Goal: Task Accomplishment & Management: Use online tool/utility

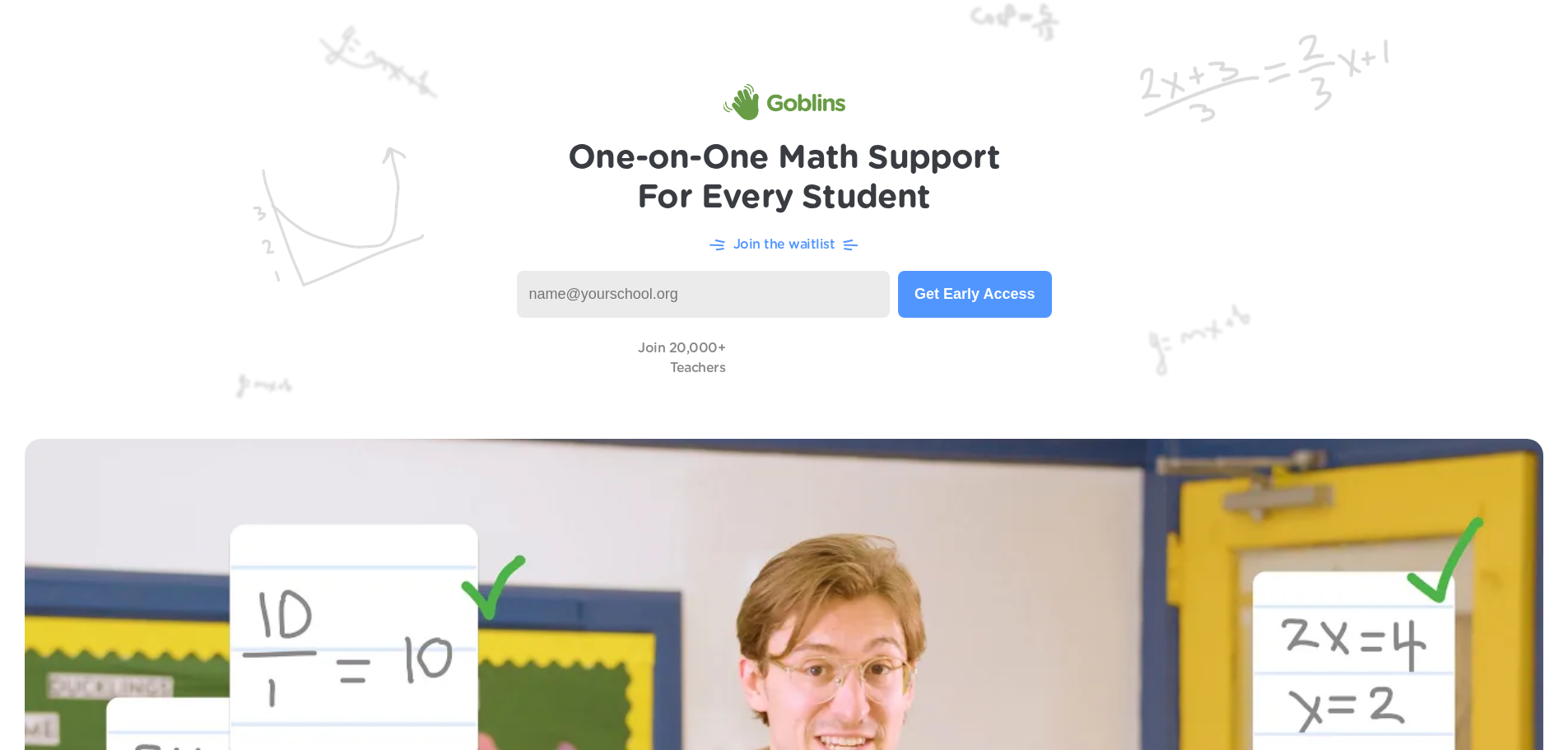
click at [693, 285] on input at bounding box center [704, 294] width 374 height 47
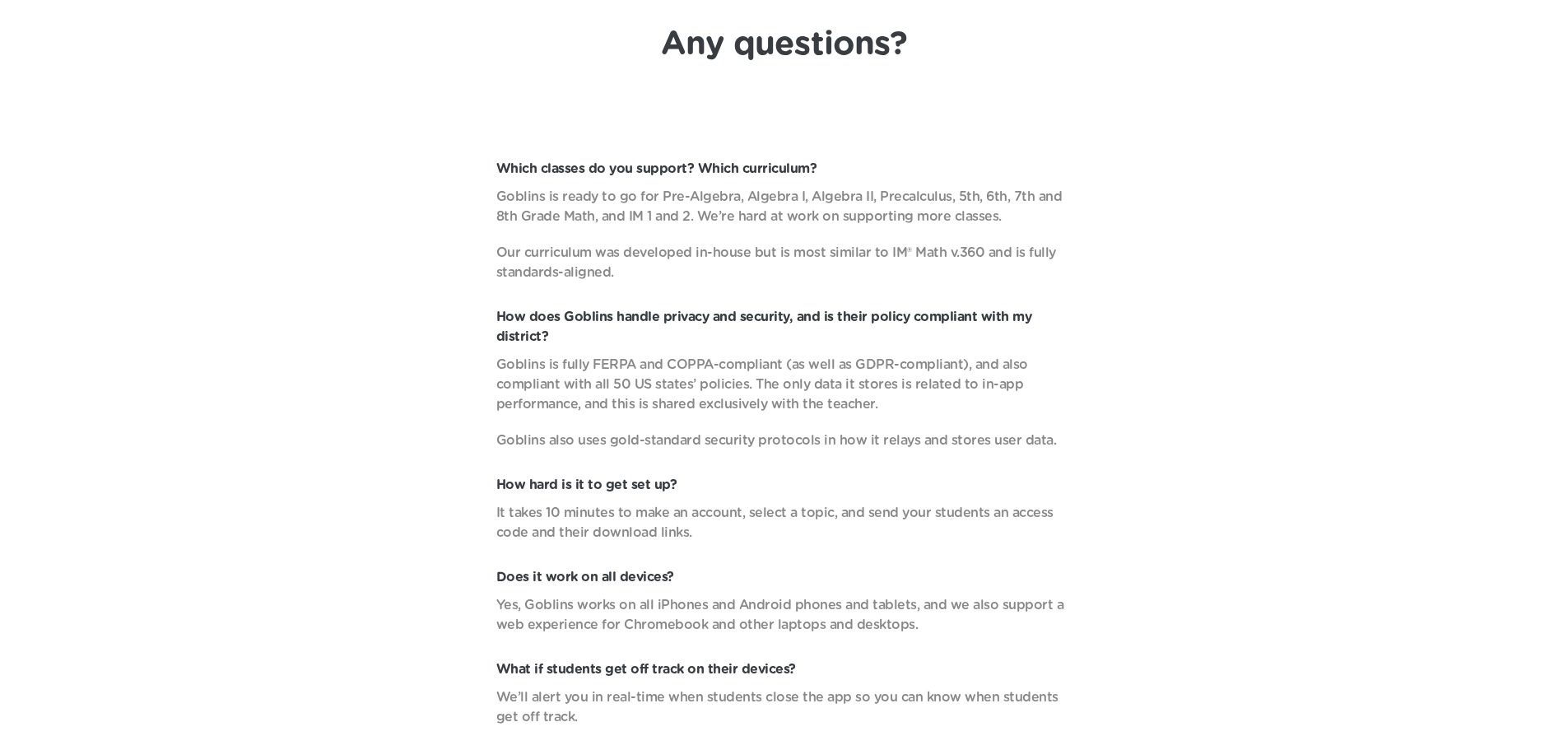
scroll to position [6293, 0]
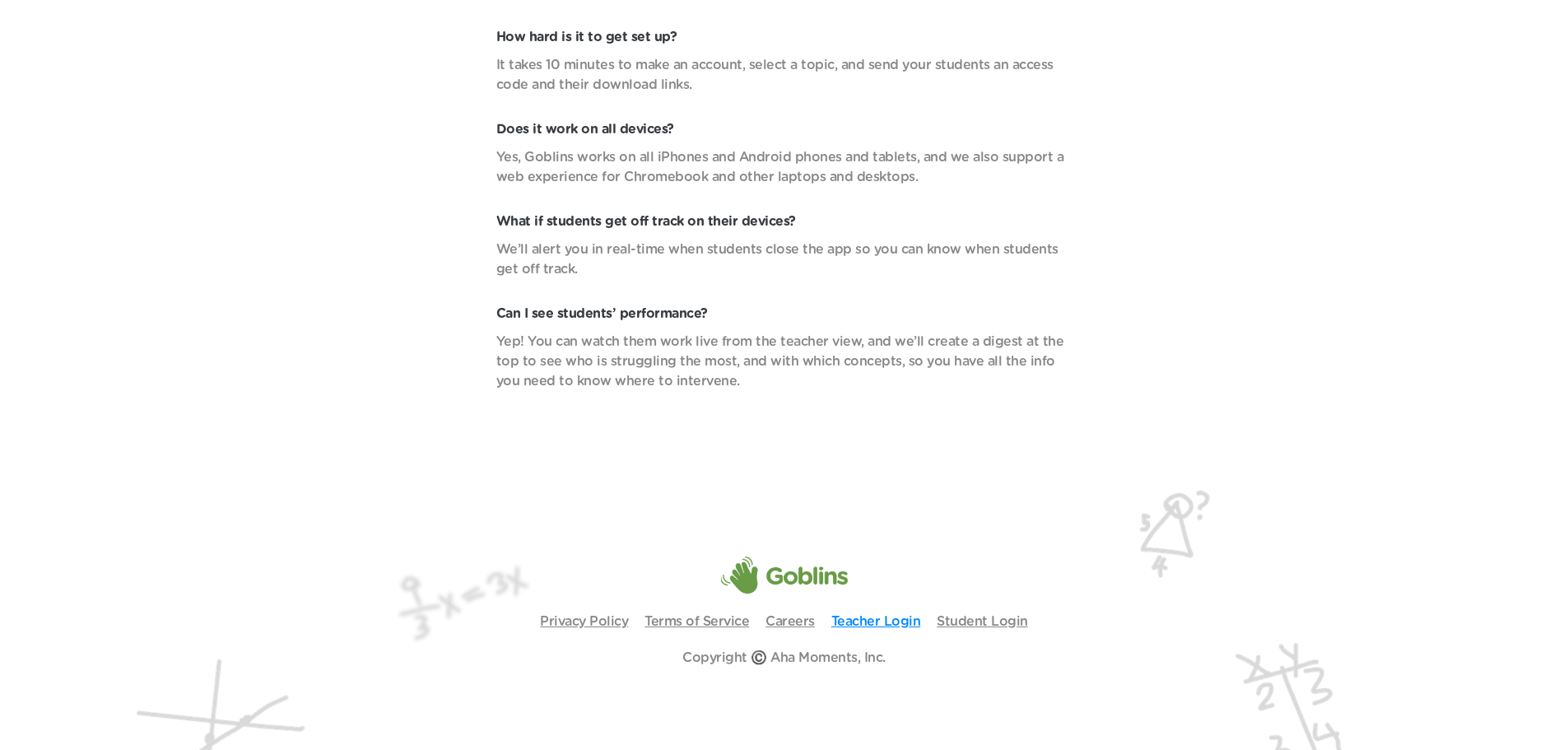
click at [900, 616] on link "Teacher Login" at bounding box center [876, 621] width 90 height 13
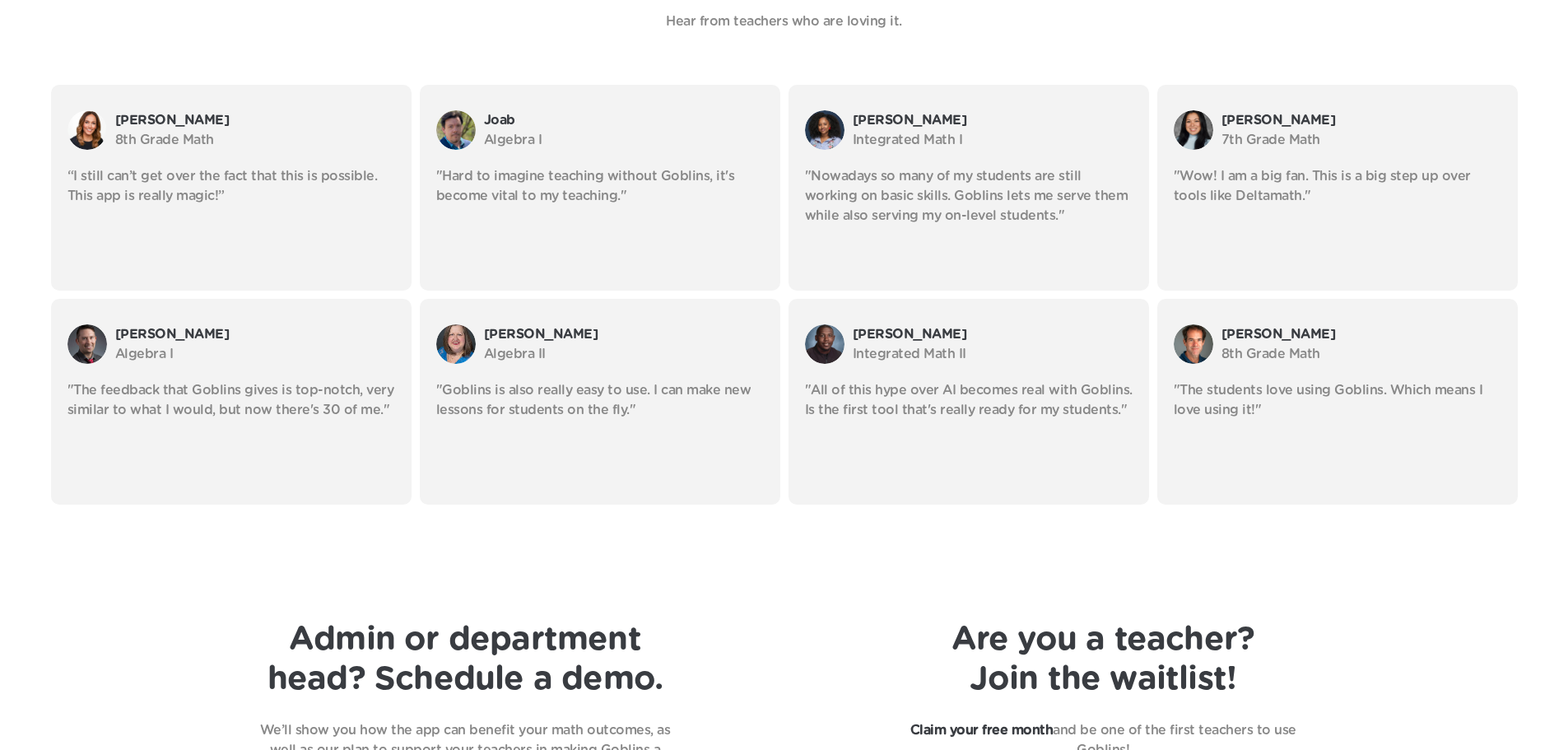
scroll to position [3658, 0]
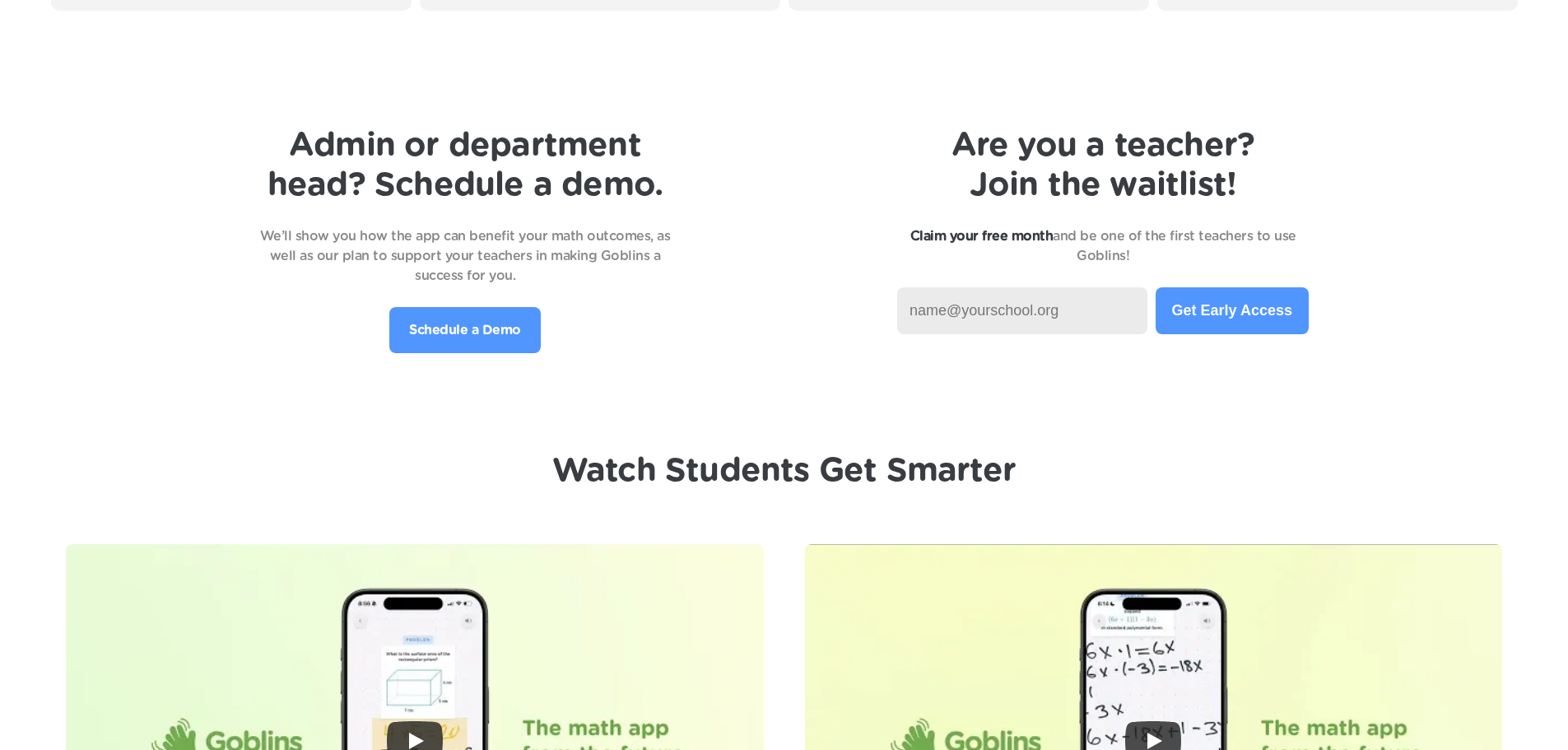
click at [1066, 306] on input at bounding box center [1023, 311] width 251 height 47
type input "bmcguire@fallsburgcsd.net"
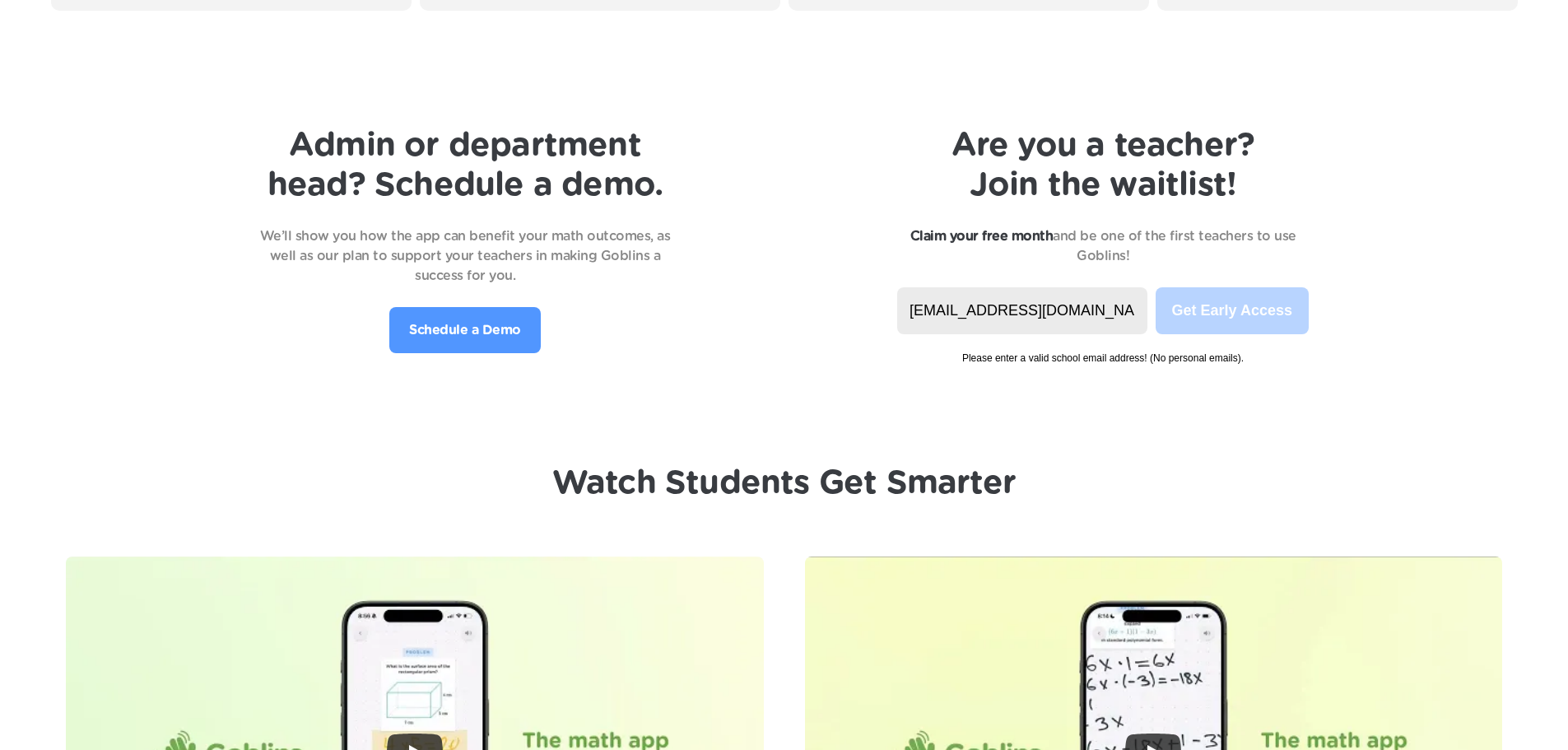
click at [1075, 318] on input "bmcguire@fallsburgcsd.net" at bounding box center [1023, 311] width 251 height 47
click at [1055, 309] on input "bmcguire@fallsburgcsd.net" at bounding box center [1023, 311] width 251 height 47
click at [959, 305] on input "bmcguire@fallsburgcsd.net" at bounding box center [1023, 311] width 251 height 47
click at [1132, 318] on input "bmcguire@fallsburgcsd.net" at bounding box center [1023, 311] width 251 height 47
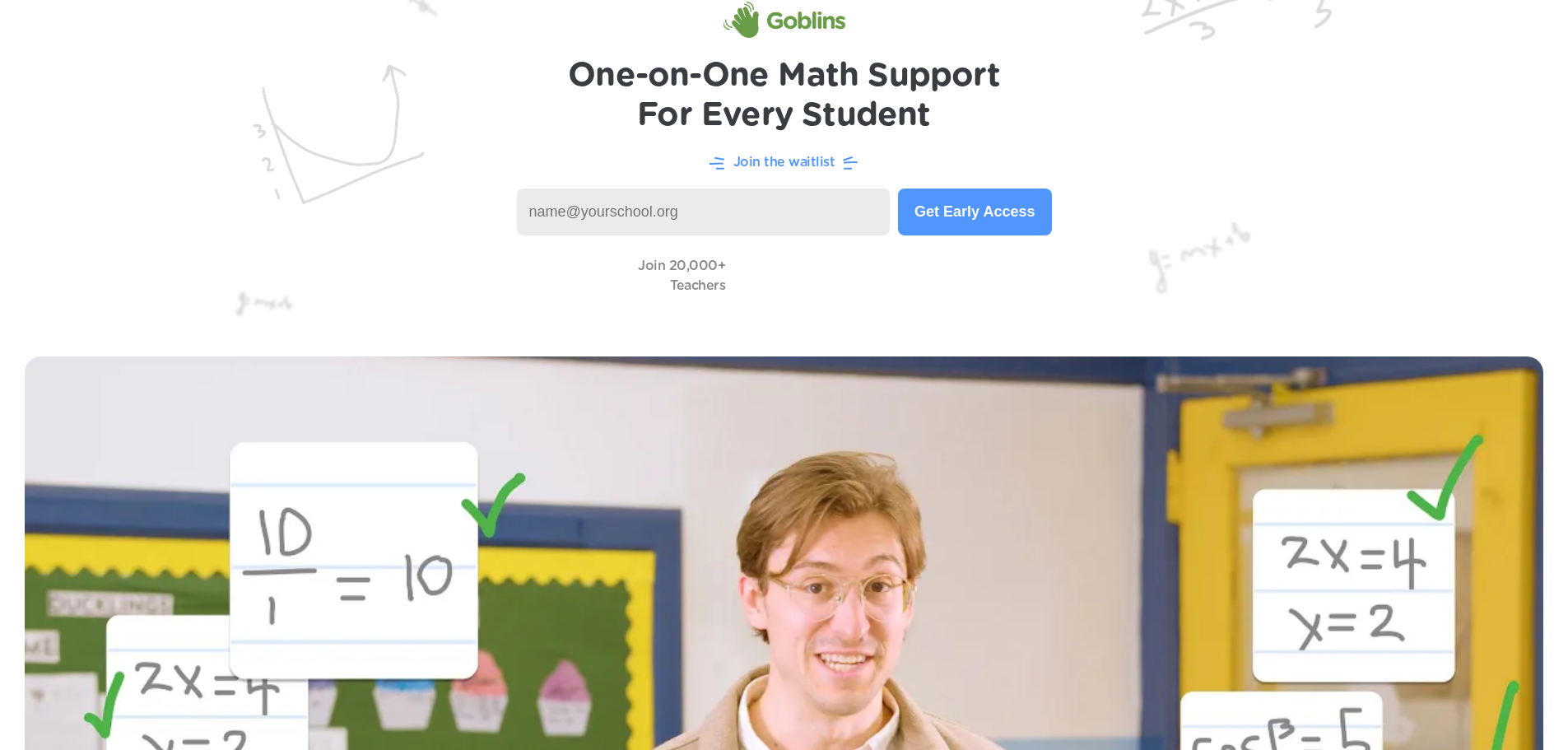
scroll to position [0, 0]
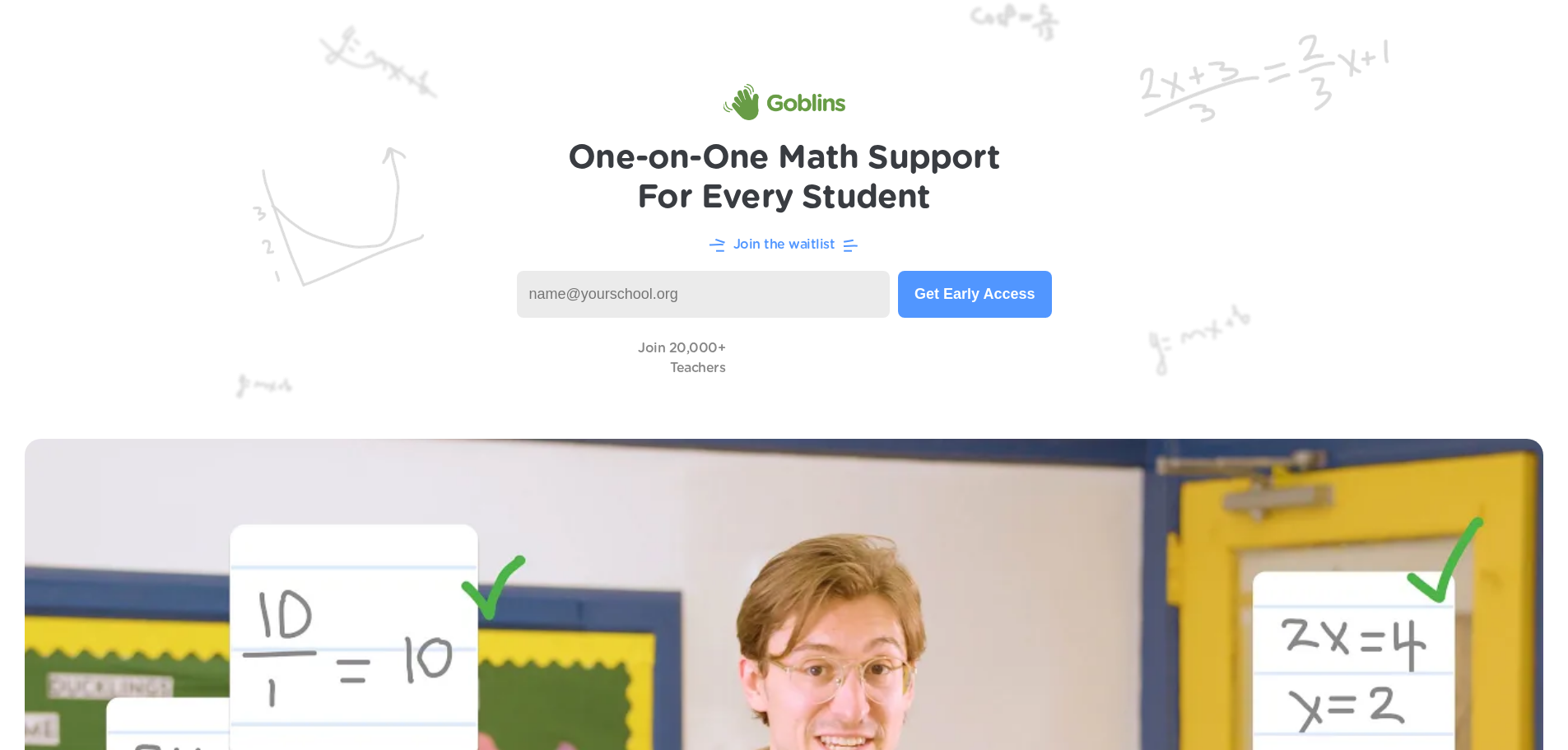
click at [607, 293] on input at bounding box center [704, 294] width 374 height 47
type input "bmcguire@fallsburgcsd.net"
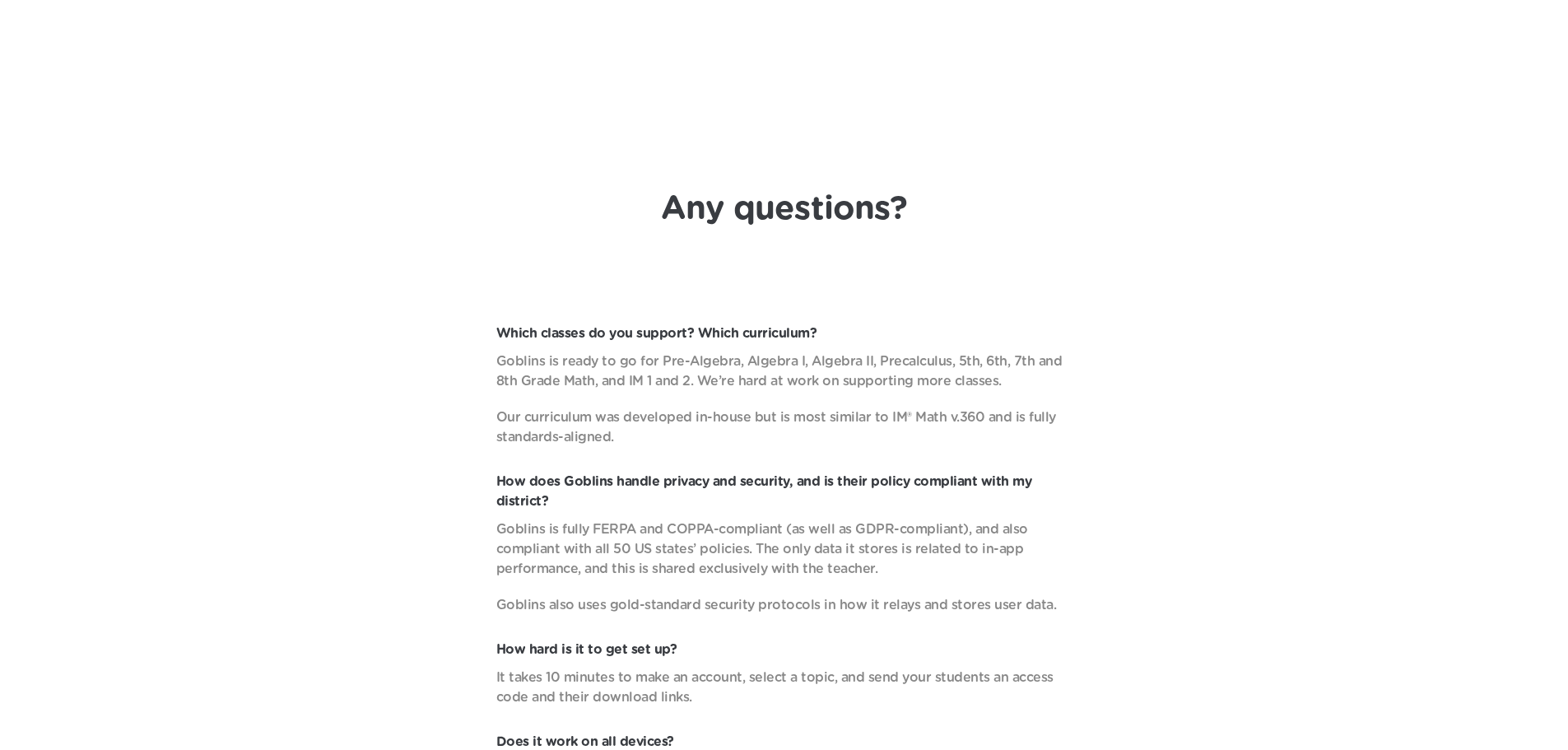
scroll to position [6293, 0]
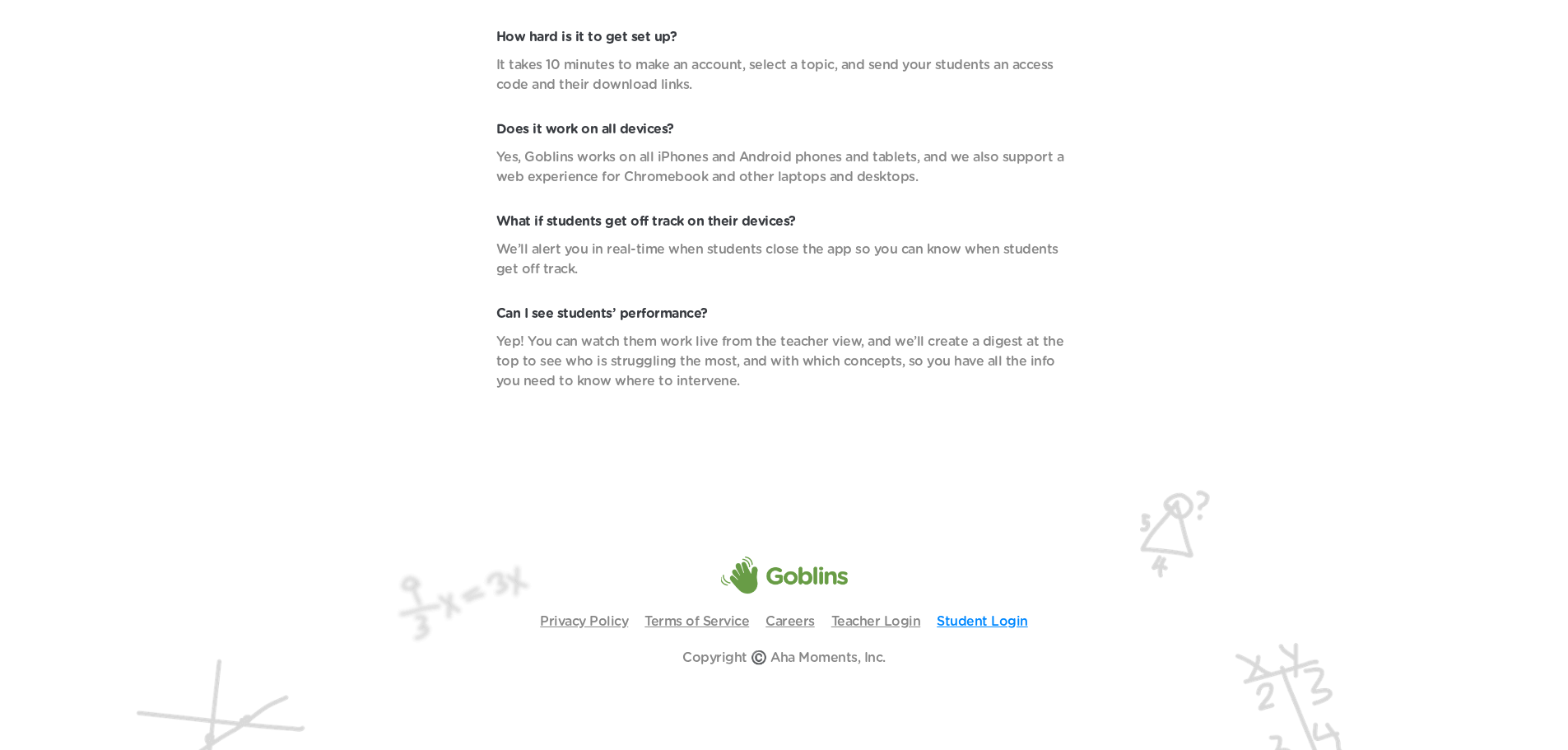
click at [960, 619] on link "Student Login" at bounding box center [983, 621] width 91 height 13
